Goal: Task Accomplishment & Management: Use online tool/utility

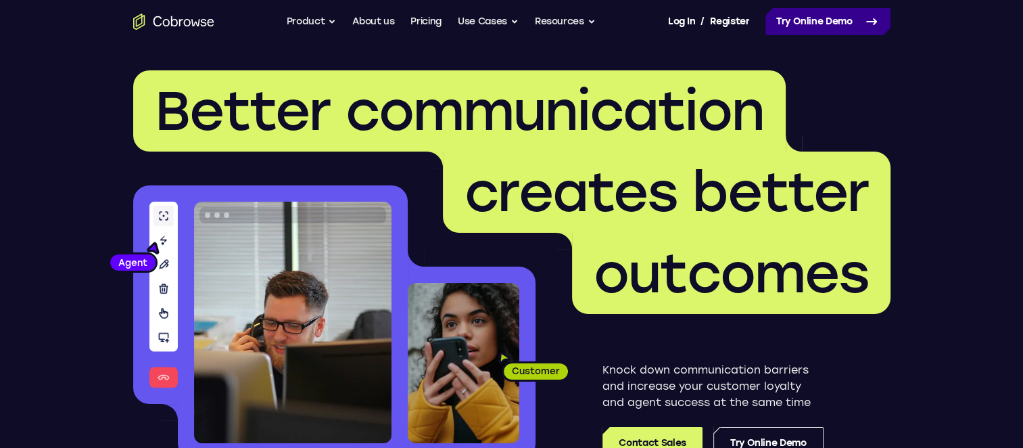
click at [785, 27] on link "Try Online Demo" at bounding box center [828, 21] width 125 height 27
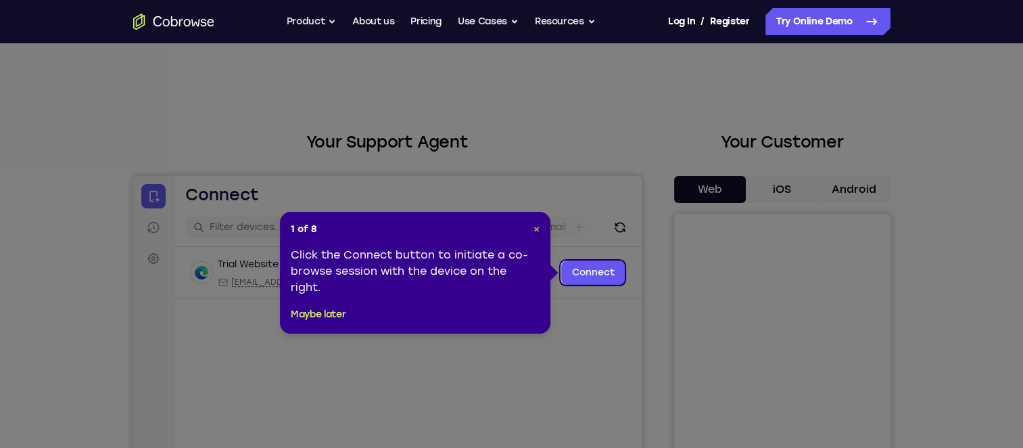
click at [533, 228] on header "1 of 8 ×" at bounding box center [415, 230] width 249 height 14
click at [533, 223] on header "1 of 8 ×" at bounding box center [415, 230] width 249 height 14
click at [538, 225] on span "×" at bounding box center [537, 228] width 6 height 11
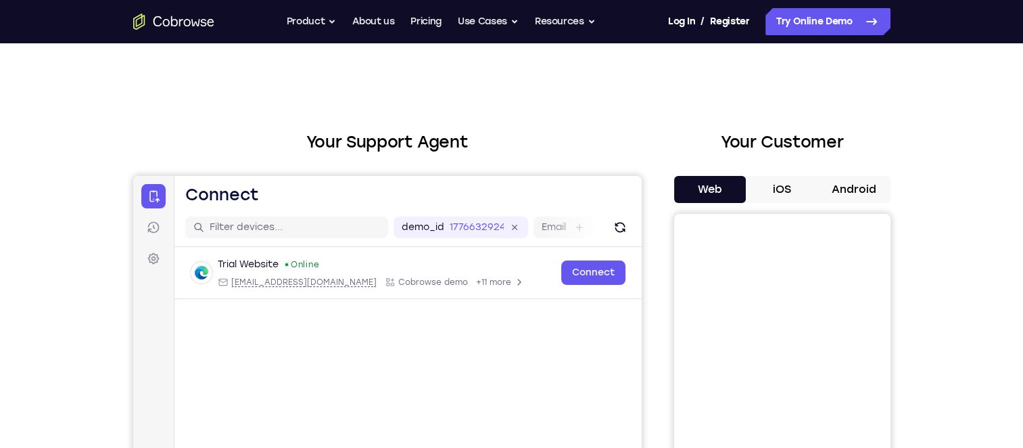
click at [820, 193] on button "Android" at bounding box center [854, 189] width 72 height 27
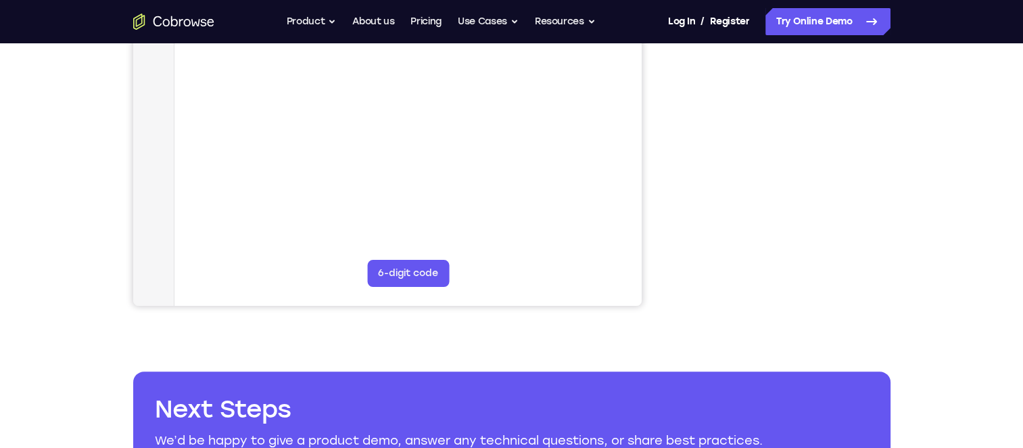
scroll to position [177, 0]
